Goal: Task Accomplishment & Management: Manage account settings

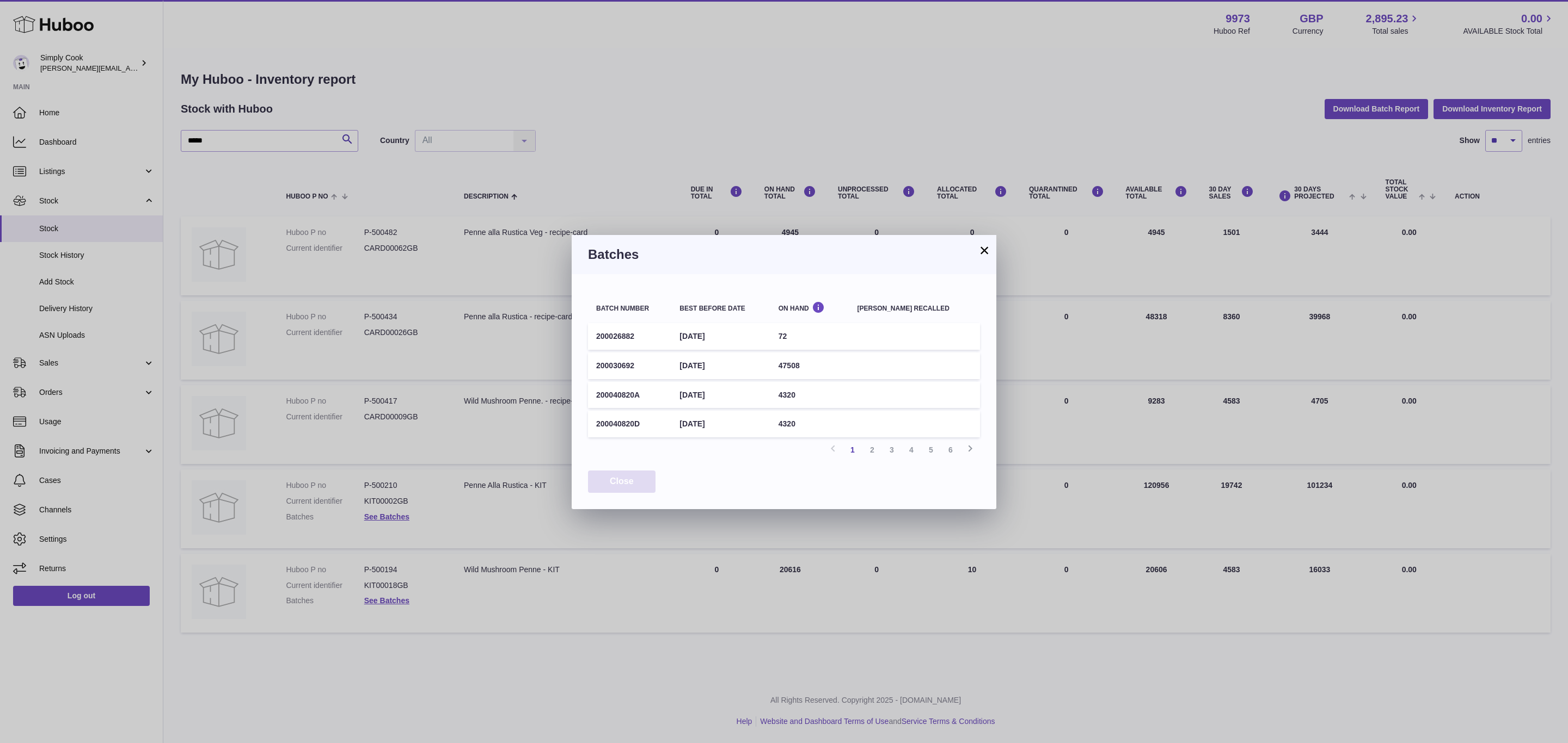
click at [624, 483] on button "Close" at bounding box center [622, 482] width 68 height 23
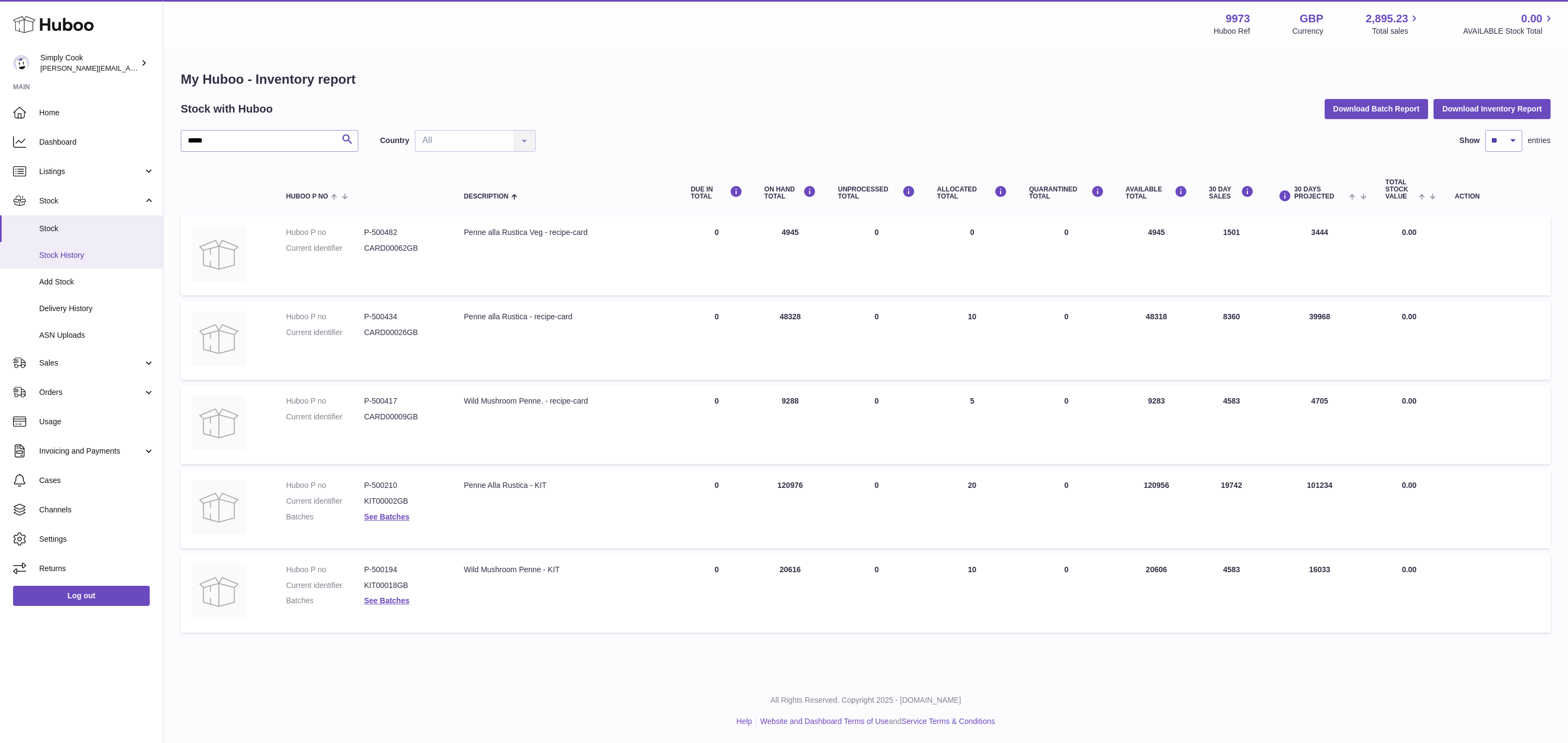
click at [61, 264] on link "Stock History" at bounding box center [82, 255] width 163 height 27
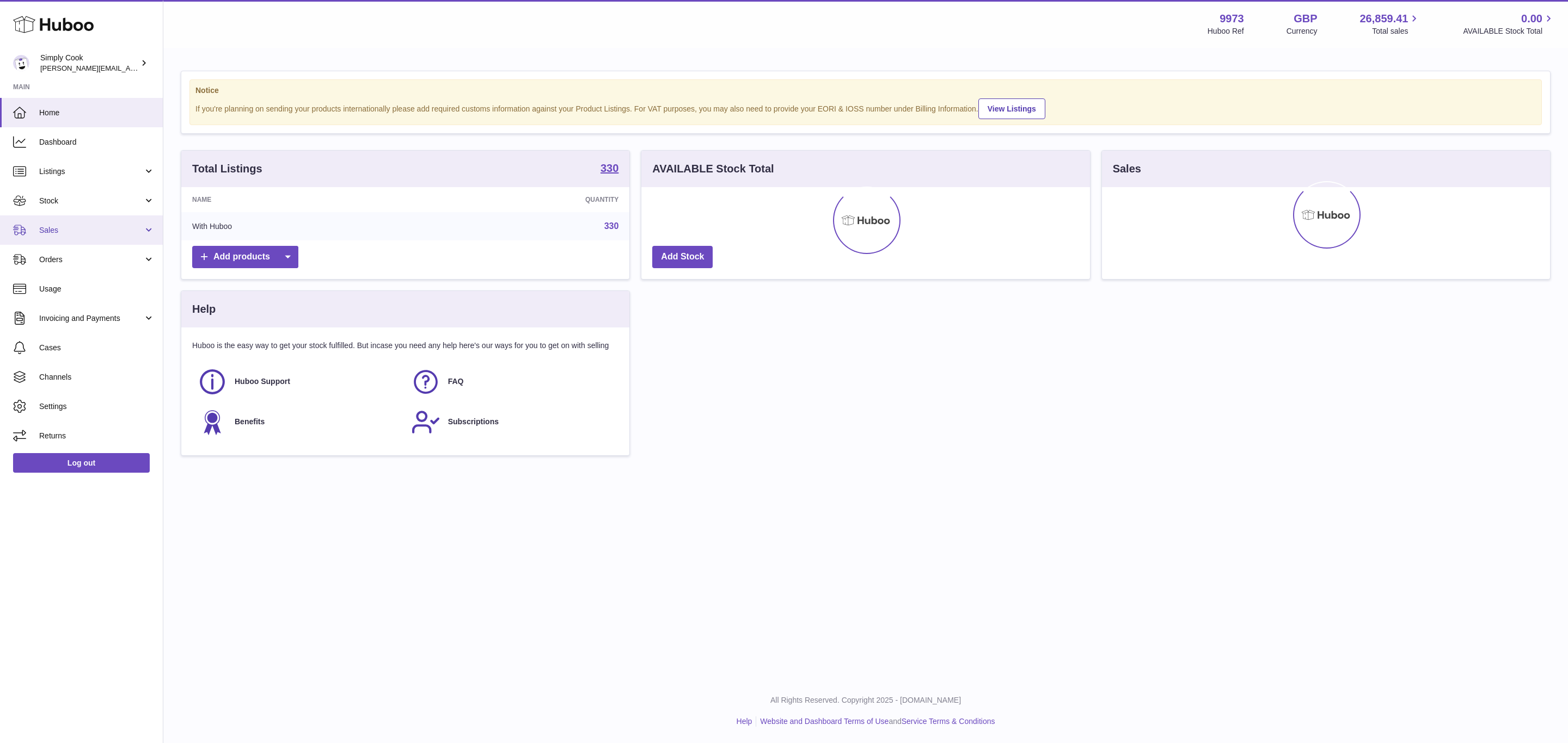
click at [63, 221] on link "Sales" at bounding box center [82, 231] width 163 height 29
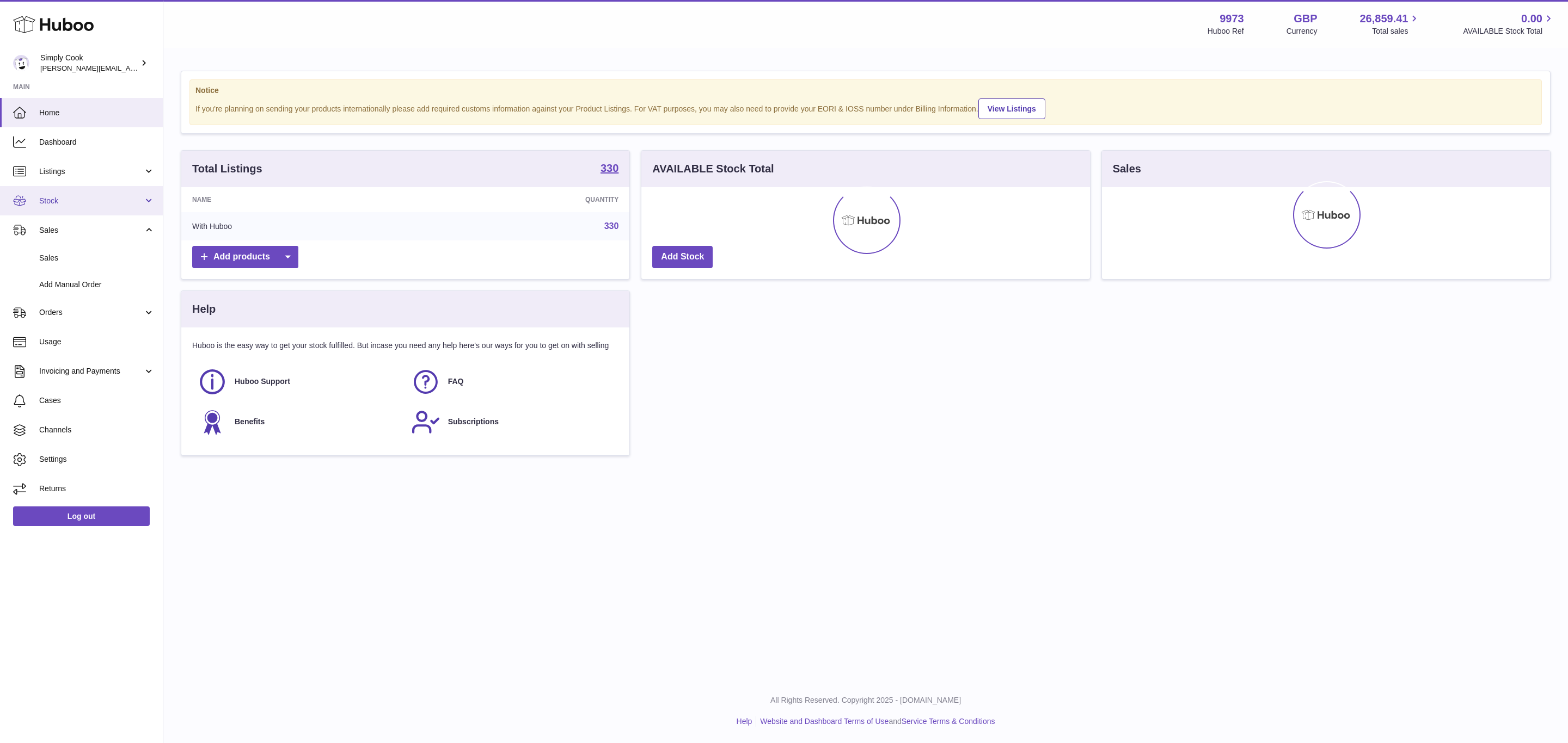
click at [69, 192] on link "Stock" at bounding box center [82, 201] width 163 height 29
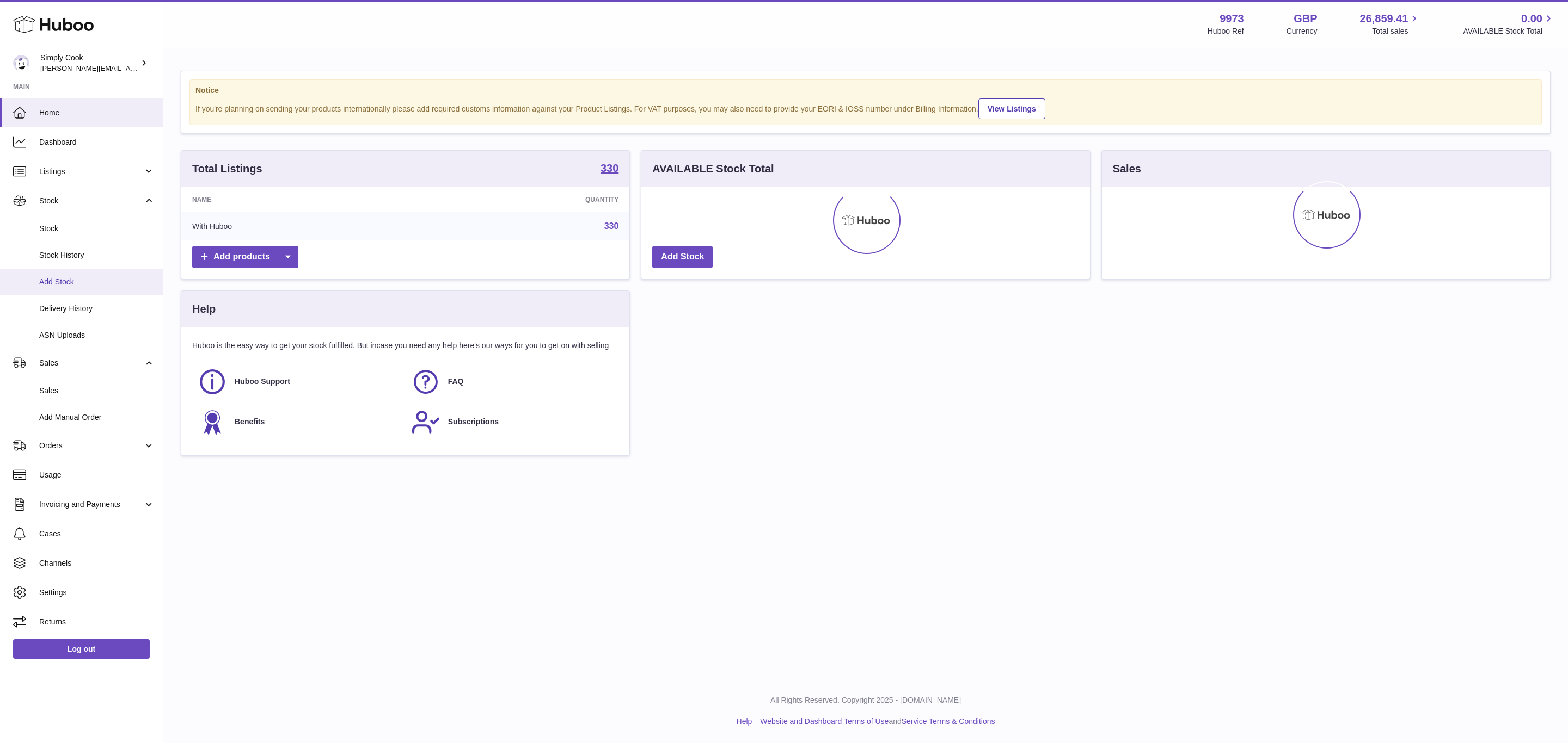
click at [59, 273] on link "Add Stock" at bounding box center [82, 282] width 163 height 27
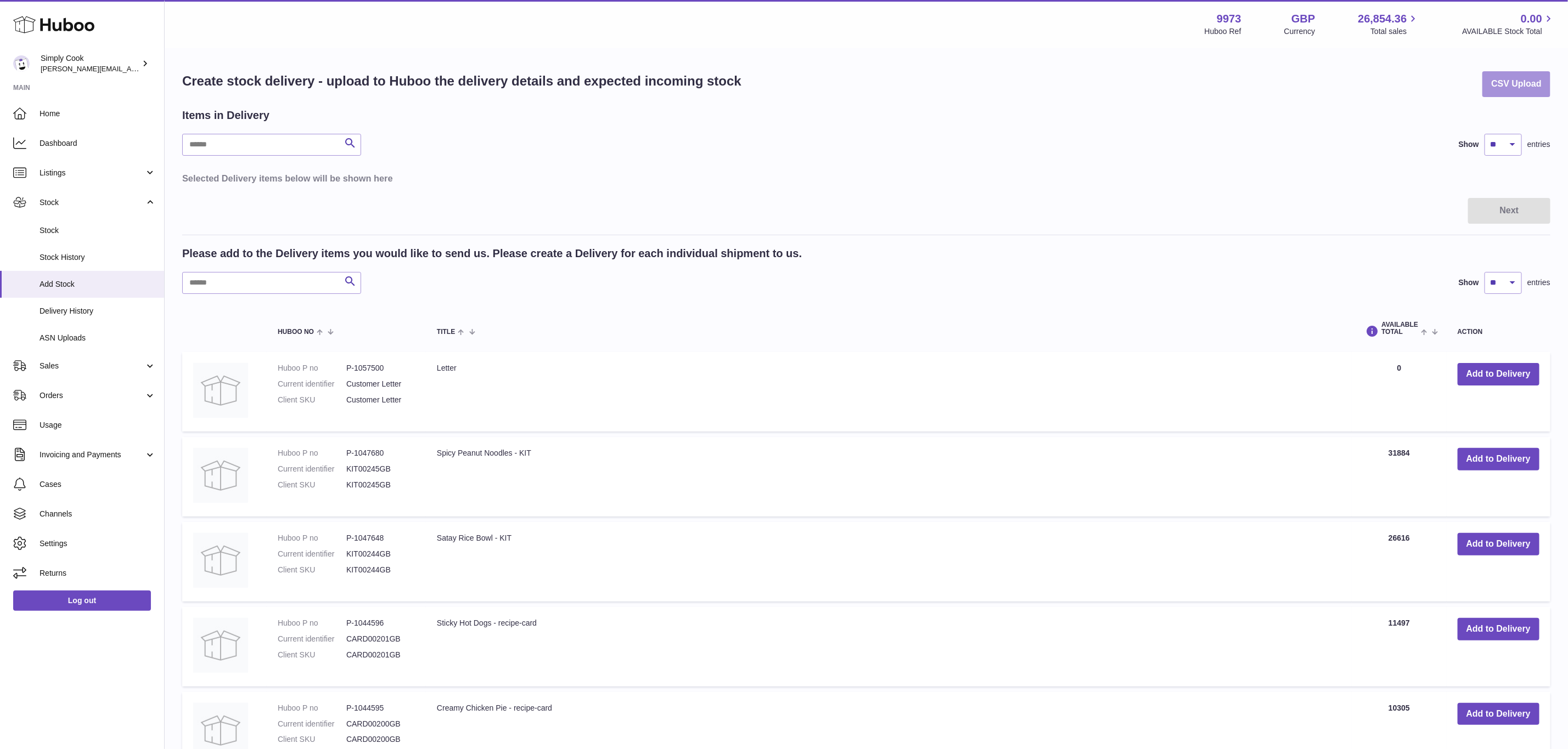
click at [1495, 80] on button "CSV Upload" at bounding box center [1516, 85] width 68 height 26
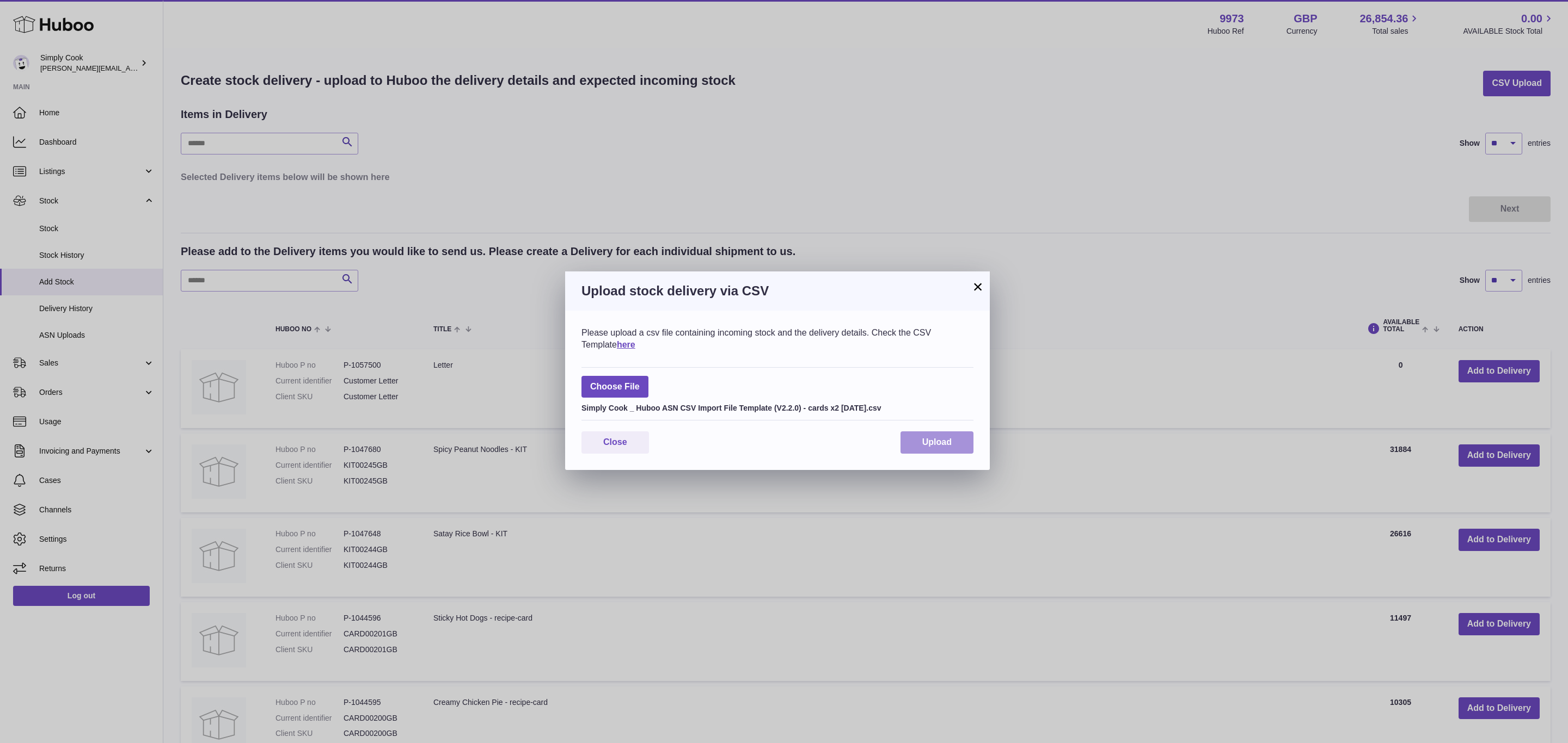
click at [951, 449] on button "Upload" at bounding box center [937, 443] width 73 height 23
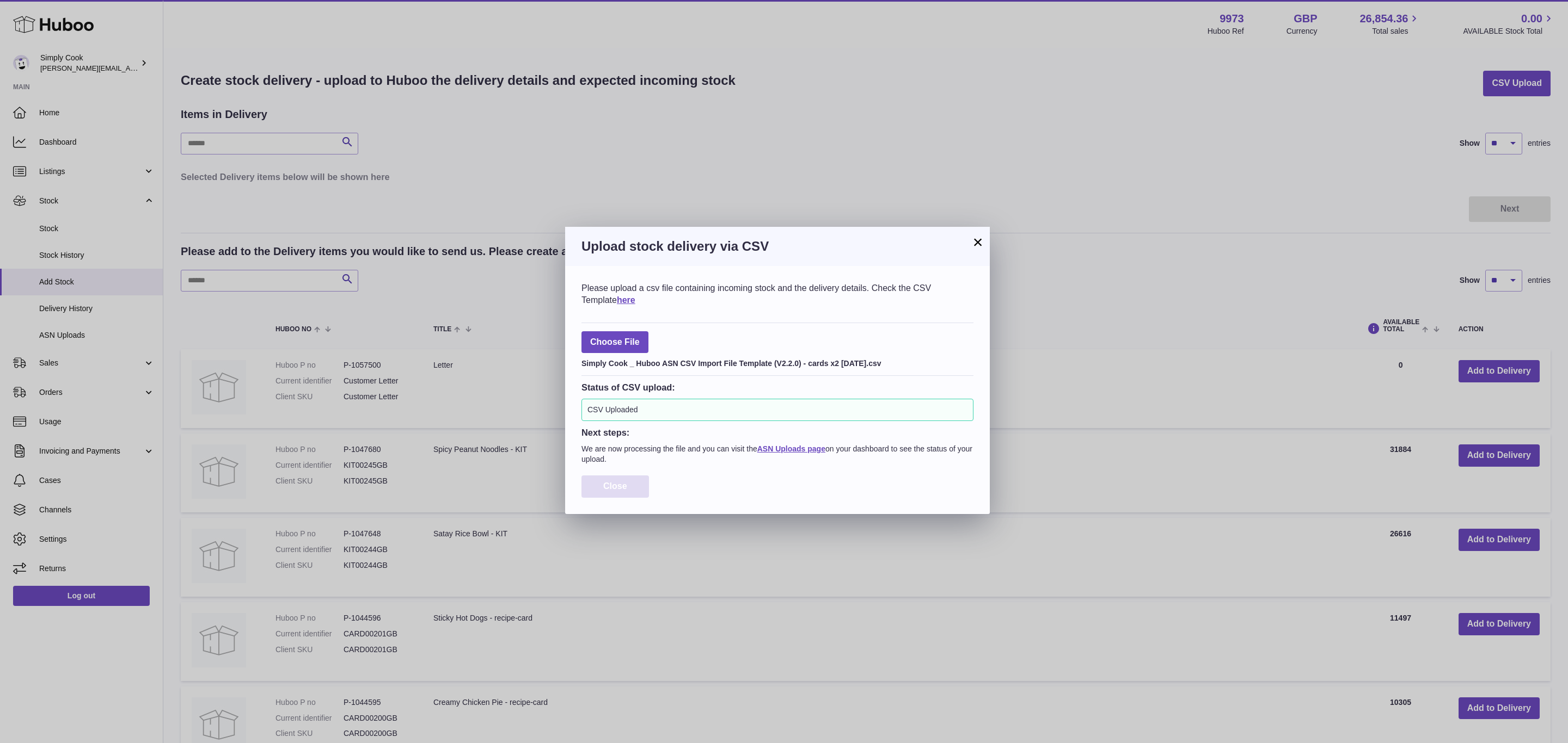
click at [607, 491] on span "Close" at bounding box center [615, 486] width 24 height 10
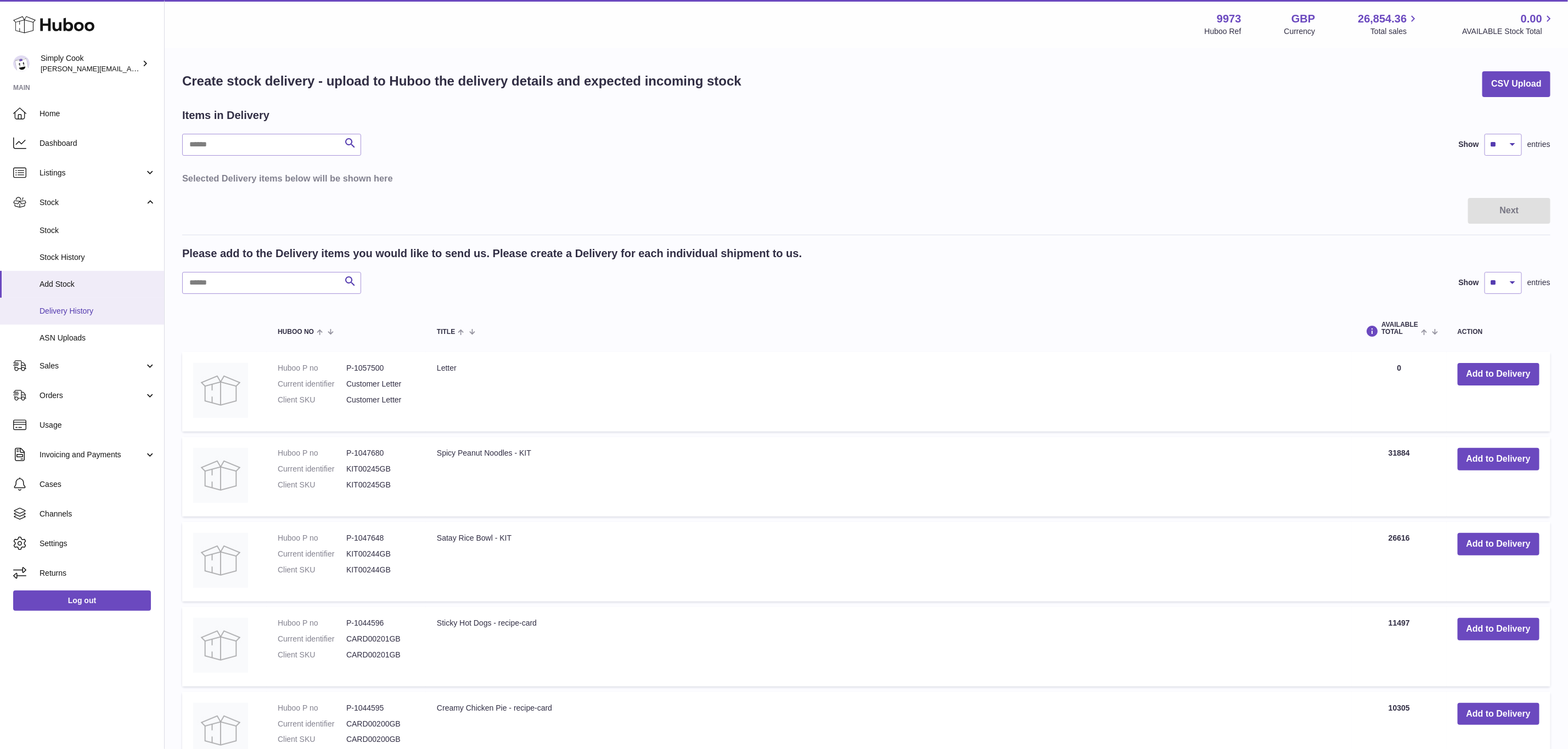
click at [51, 306] on span "Delivery History" at bounding box center [97, 311] width 116 height 10
